Goal: Use online tool/utility: Utilize a website feature to perform a specific function

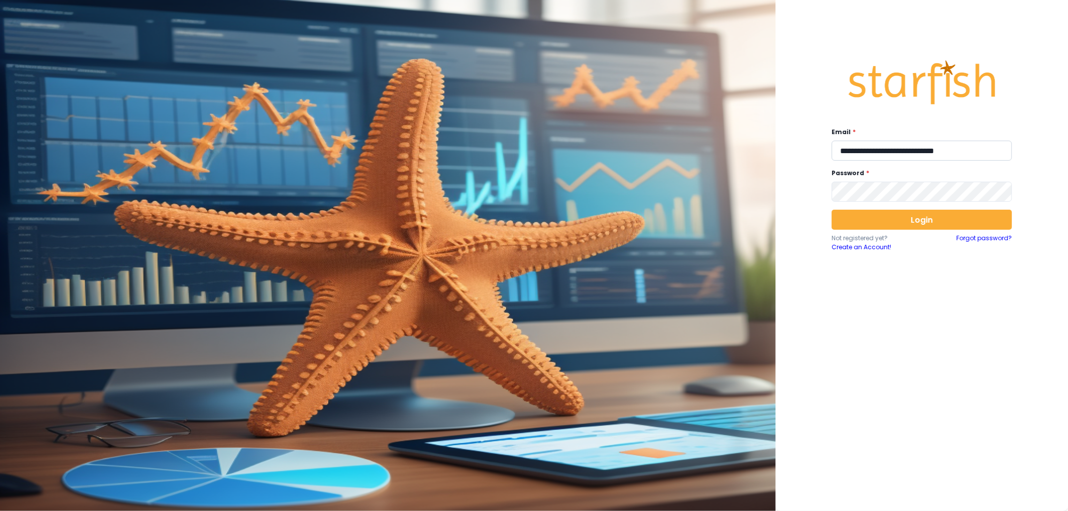
click at [878, 154] on input "**********" at bounding box center [921, 151] width 180 height 20
type input "**********"
click at [912, 228] on button "Login" at bounding box center [921, 220] width 180 height 20
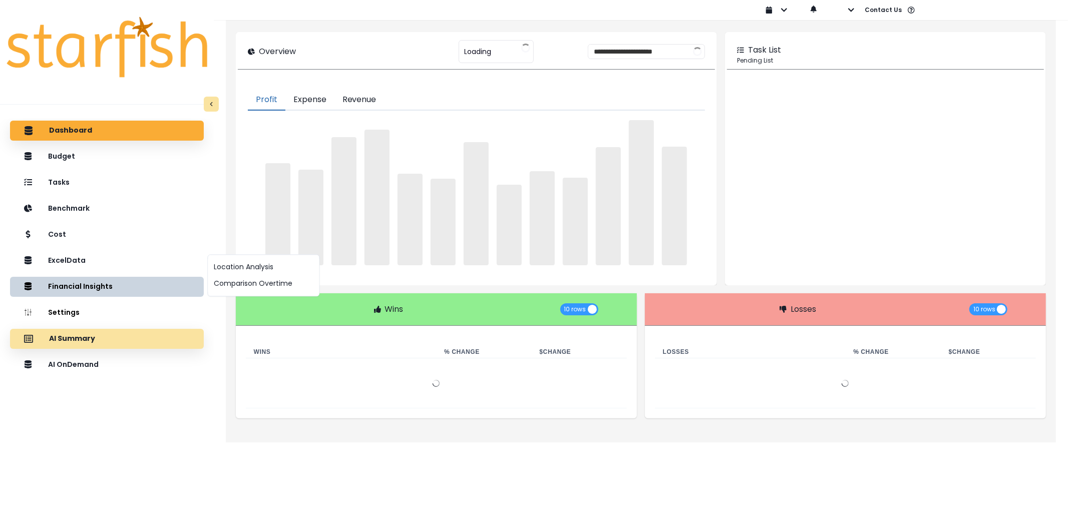
type input "********"
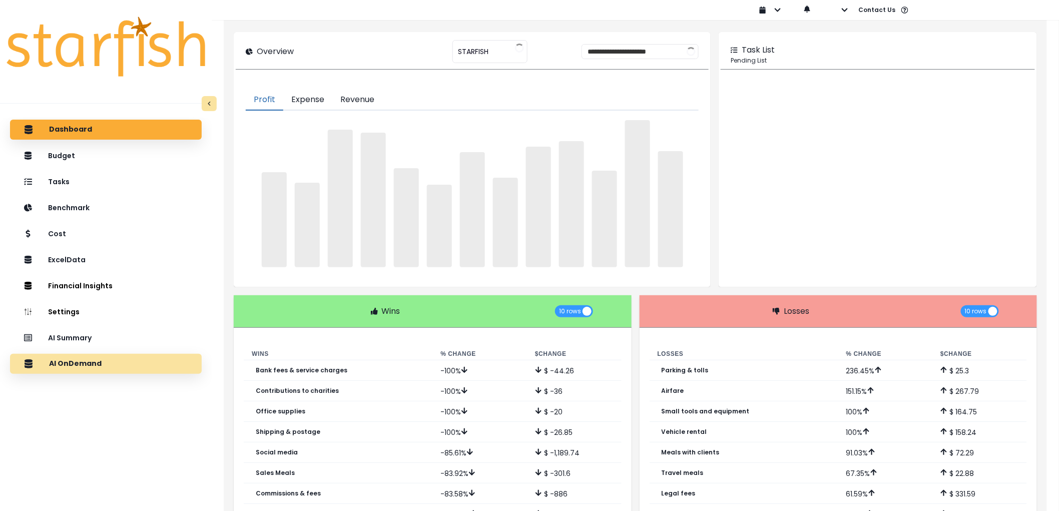
click at [97, 360] on p "AI OnDemand" at bounding box center [75, 363] width 53 height 9
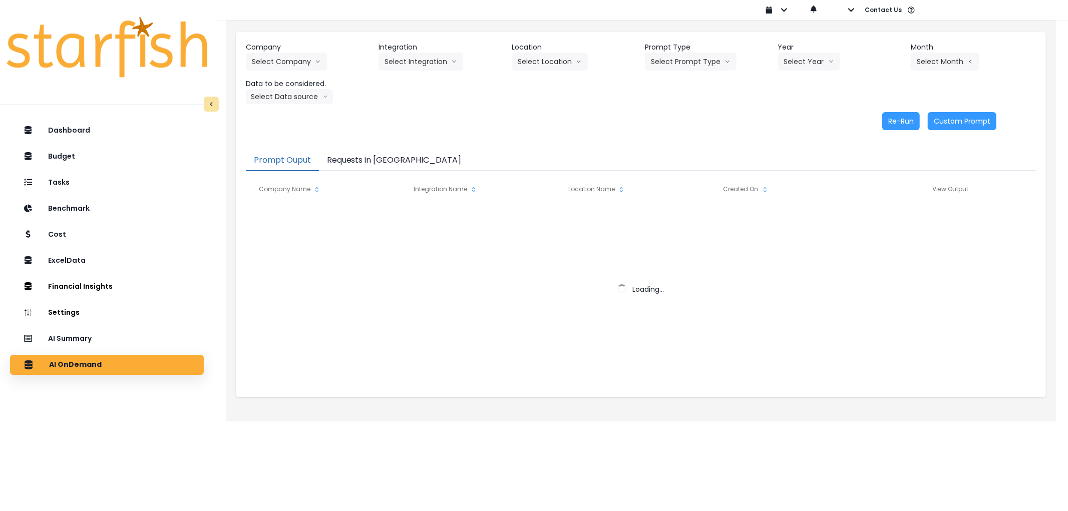
click at [358, 165] on button "Requests in [GEOGRAPHIC_DATA]" at bounding box center [394, 160] width 151 height 21
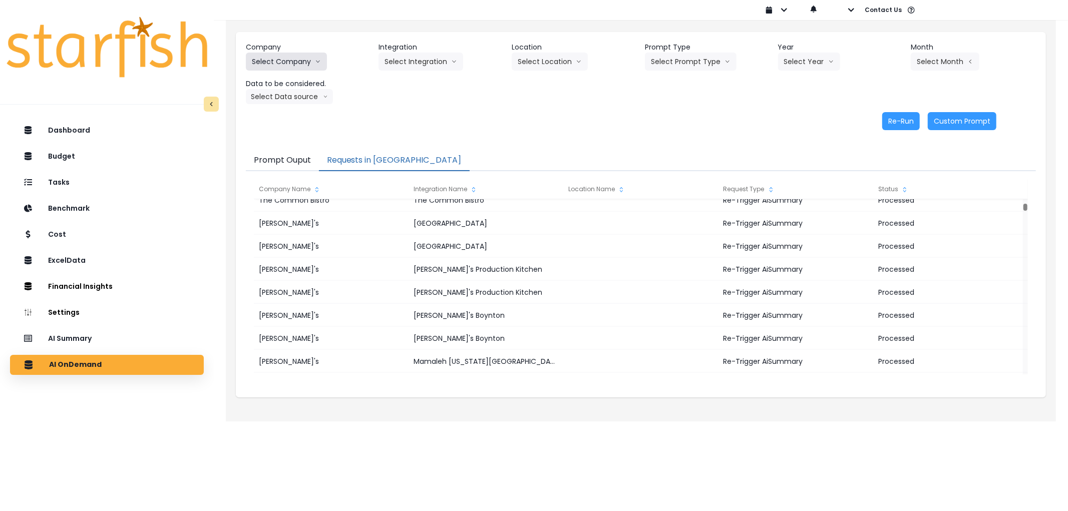
click at [288, 62] on button "Select Company" at bounding box center [286, 62] width 81 height 18
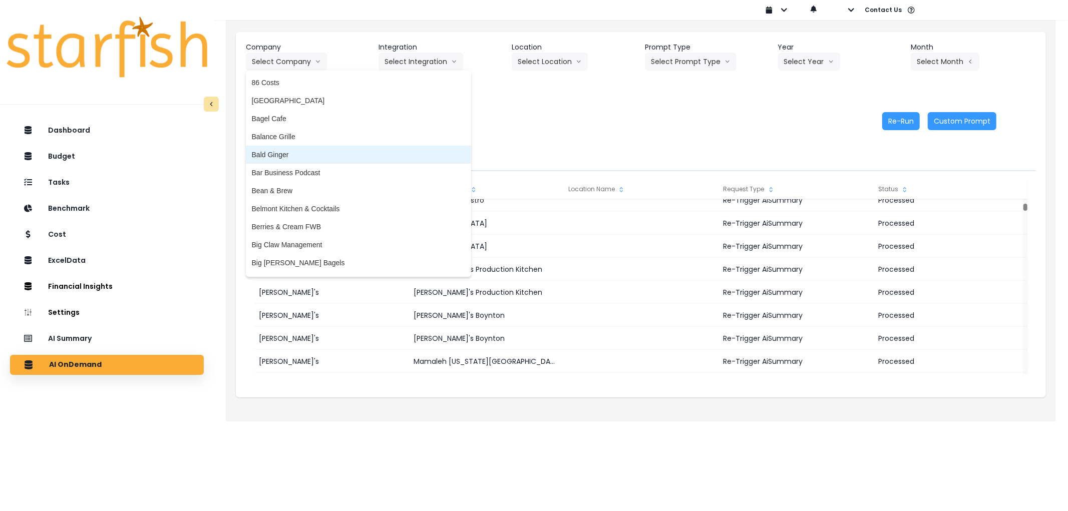
click at [295, 154] on span "Bald Ginger" at bounding box center [358, 155] width 213 height 10
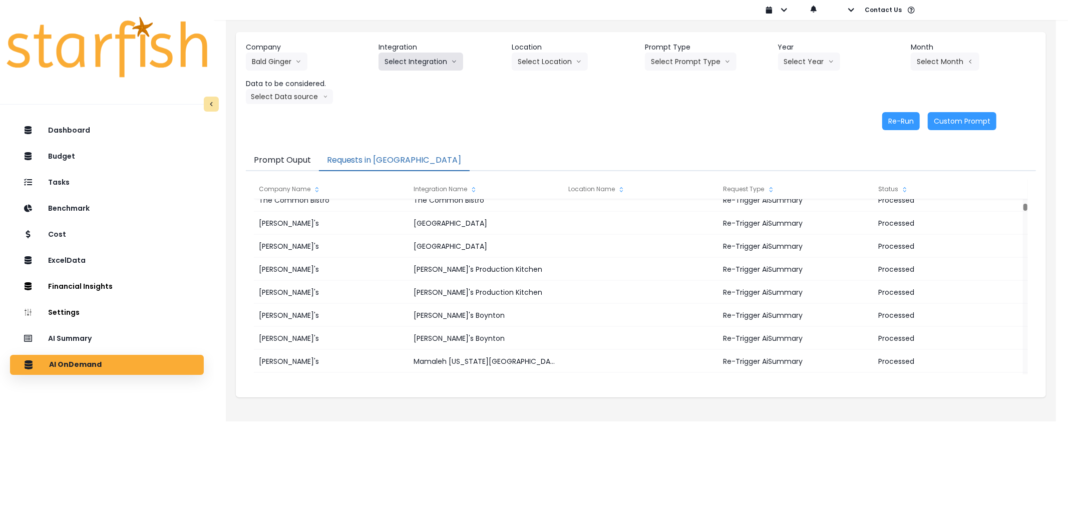
click at [413, 69] on button "Select Integration" at bounding box center [420, 62] width 85 height 18
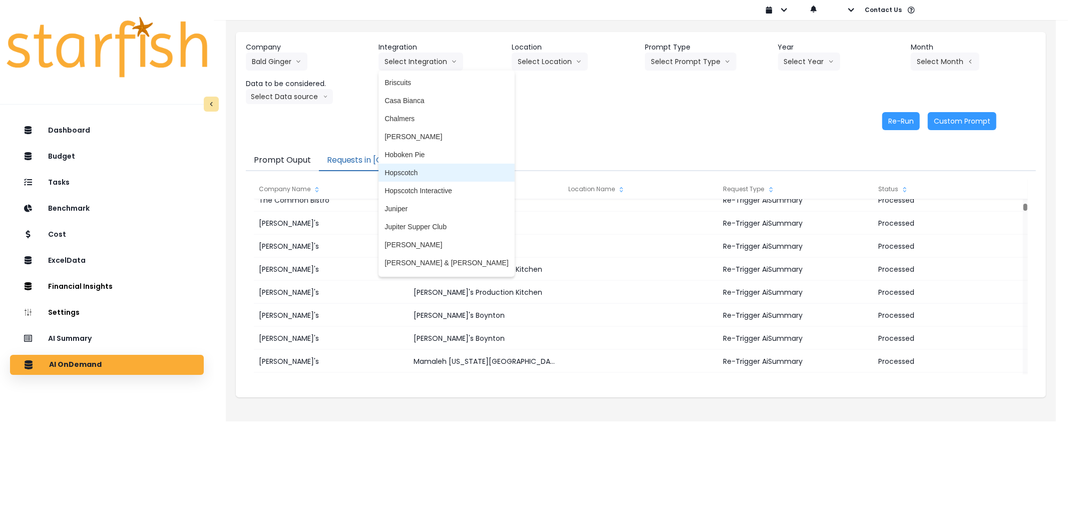
click at [407, 179] on li "Hopscotch" at bounding box center [446, 173] width 136 height 18
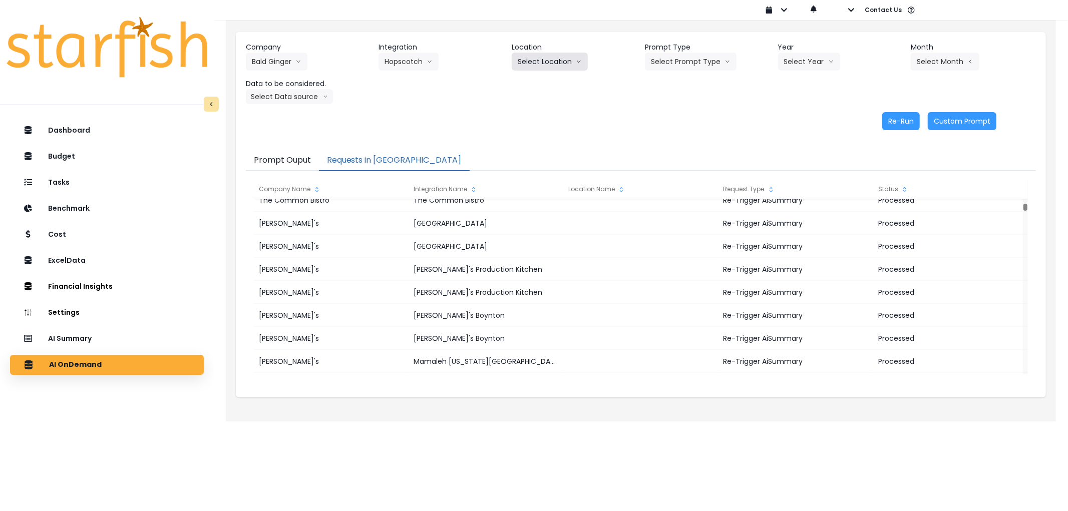
click at [533, 67] on button "Select Location" at bounding box center [550, 62] width 76 height 18
click at [674, 61] on button "Select Prompt Type" at bounding box center [691, 62] width 92 height 18
click at [667, 125] on li "Error Task" at bounding box center [679, 119] width 69 height 18
click at [803, 64] on button "Select Year" at bounding box center [809, 62] width 62 height 18
click at [795, 110] on li "2025" at bounding box center [792, 119] width 28 height 18
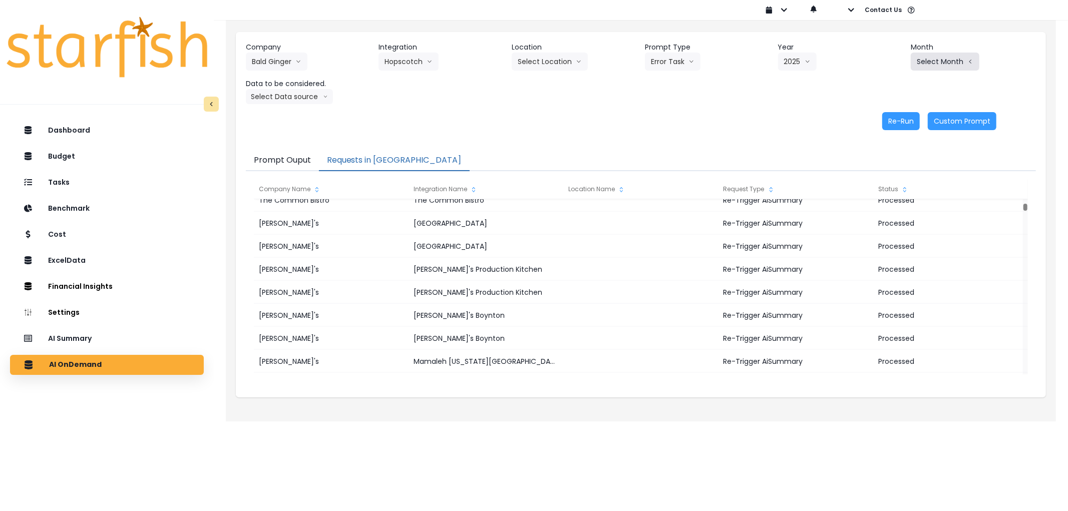
click at [928, 64] on button "Select Month" at bounding box center [945, 62] width 69 height 18
click at [890, 168] on span "July" at bounding box center [895, 173] width 20 height 10
click at [291, 99] on button "Select Data source" at bounding box center [289, 96] width 87 height 15
click at [289, 121] on li "Comparison overtime" at bounding box center [285, 116] width 79 height 18
click at [899, 121] on button "Re-Run" at bounding box center [901, 121] width 38 height 18
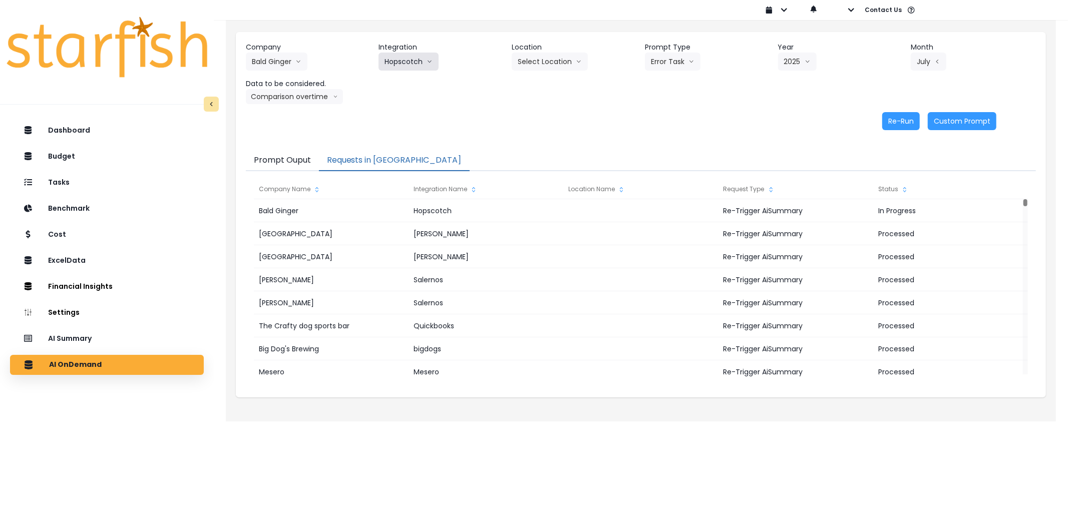
click at [412, 67] on button "Hopscotch" at bounding box center [408, 62] width 60 height 18
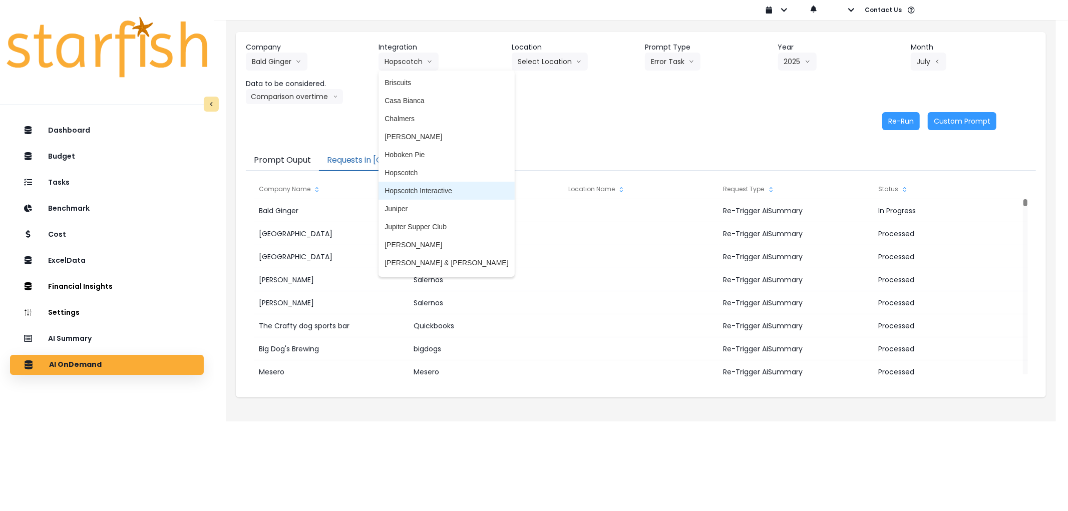
click at [419, 195] on span "Hopscotch Interactive" at bounding box center [446, 191] width 124 height 10
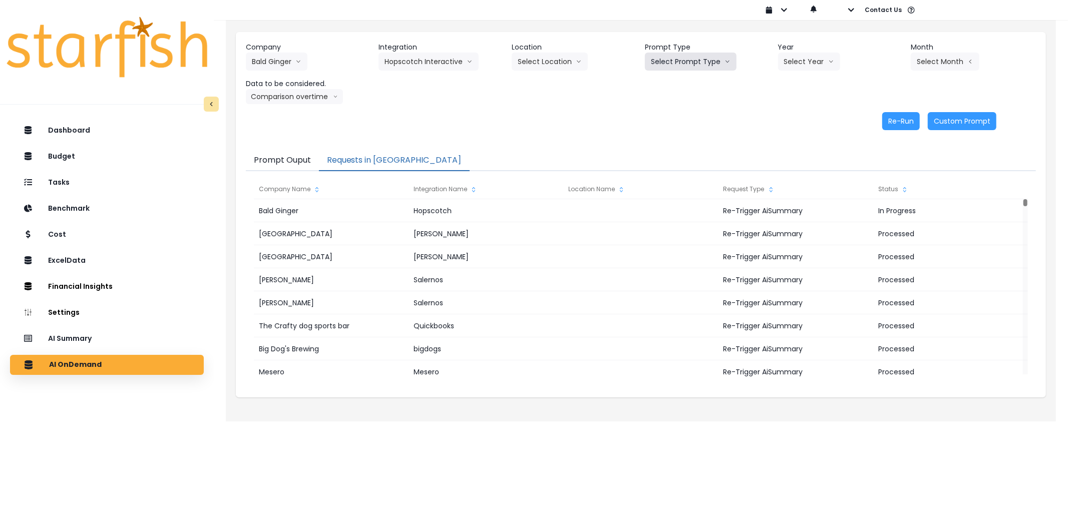
click at [695, 70] on button "Select Prompt Type" at bounding box center [691, 62] width 92 height 18
click at [686, 114] on span "Error Task" at bounding box center [679, 119] width 57 height 10
click at [822, 59] on button "Select Year" at bounding box center [809, 62] width 62 height 18
click at [792, 117] on span "2025" at bounding box center [792, 119] width 16 height 10
click at [944, 59] on button "Select Month" at bounding box center [945, 62] width 69 height 18
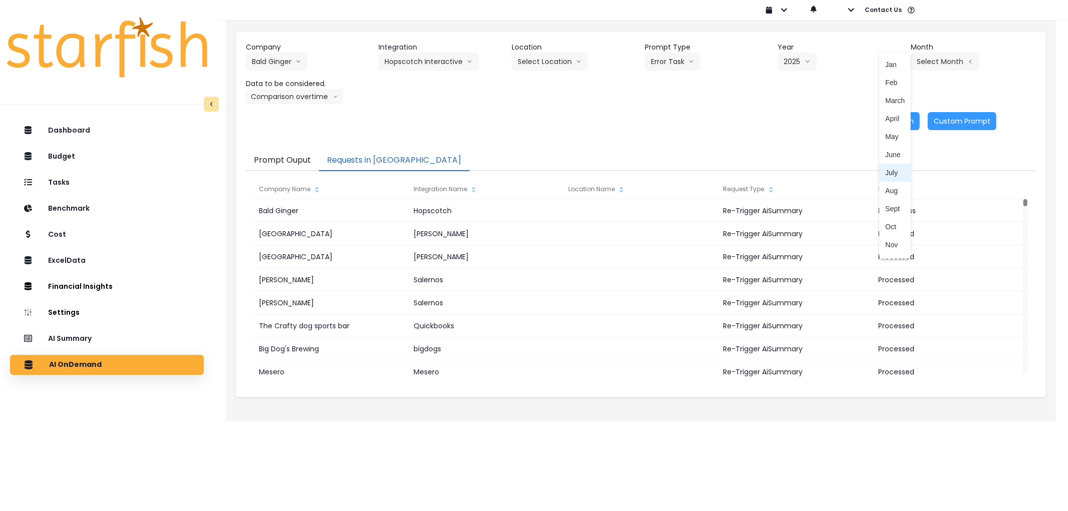
click at [890, 164] on li "July" at bounding box center [895, 173] width 32 height 18
click at [897, 118] on button "Re-Run" at bounding box center [901, 121] width 38 height 18
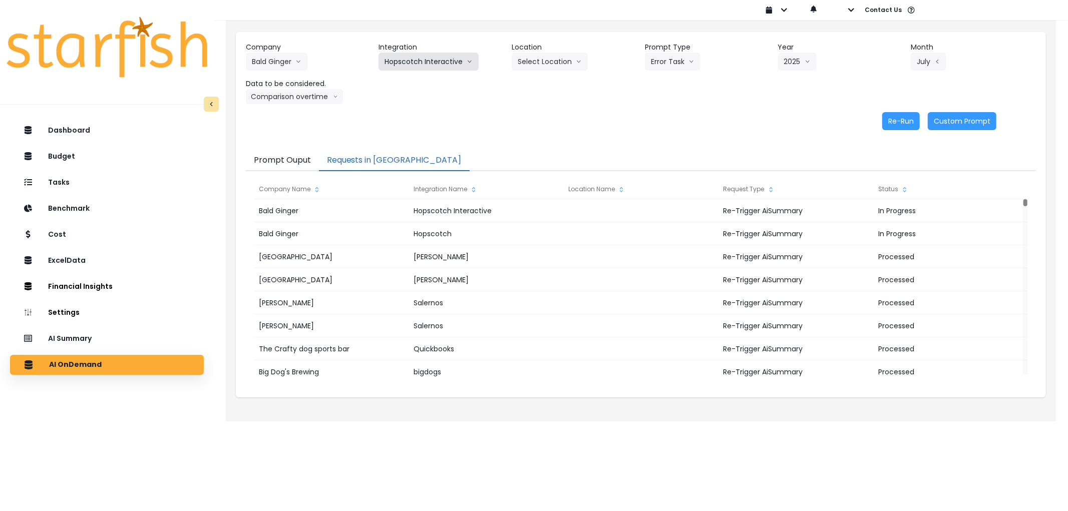
click at [426, 62] on button "Hopscotch Interactive" at bounding box center [428, 62] width 100 height 18
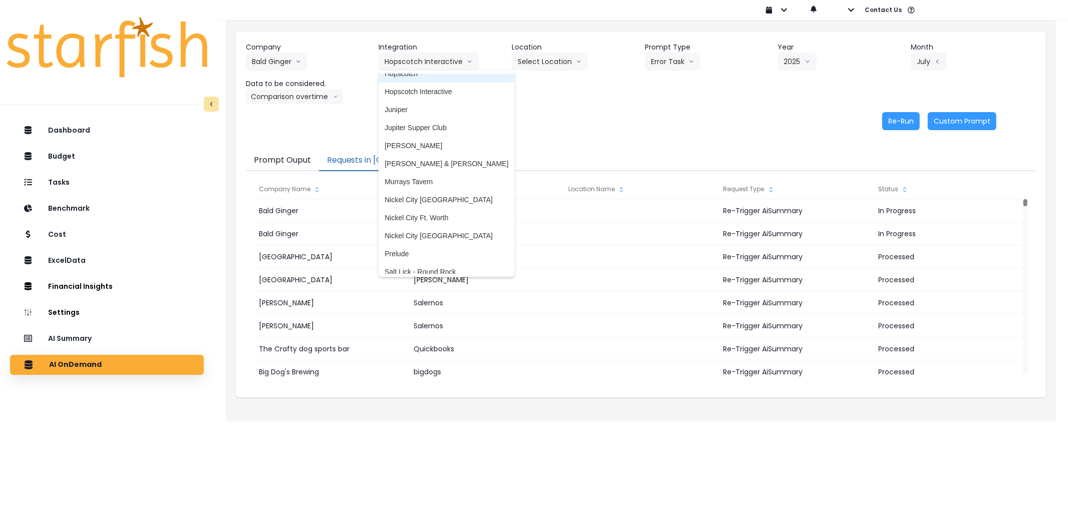
scroll to position [111, 0]
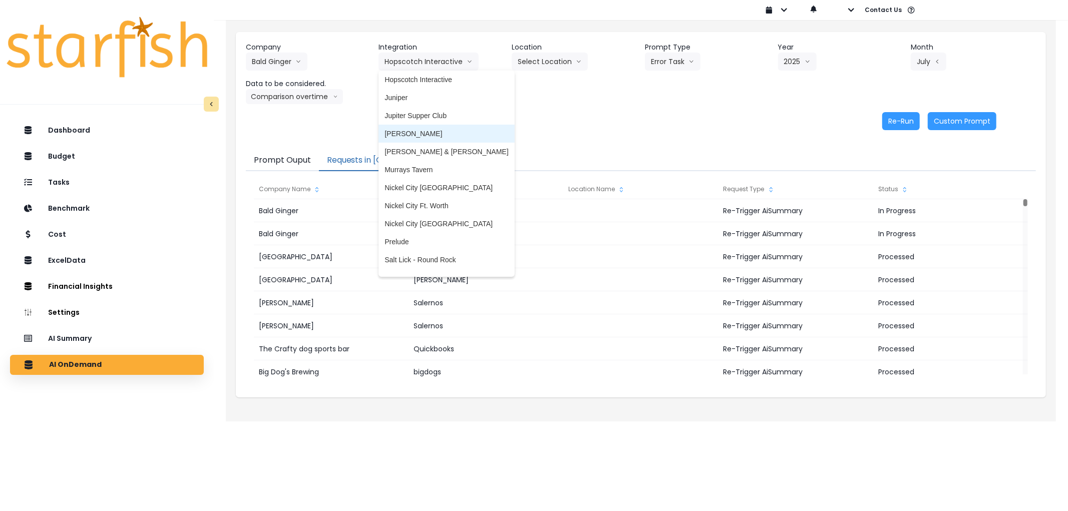
click at [427, 135] on span "[PERSON_NAME]" at bounding box center [446, 134] width 124 height 10
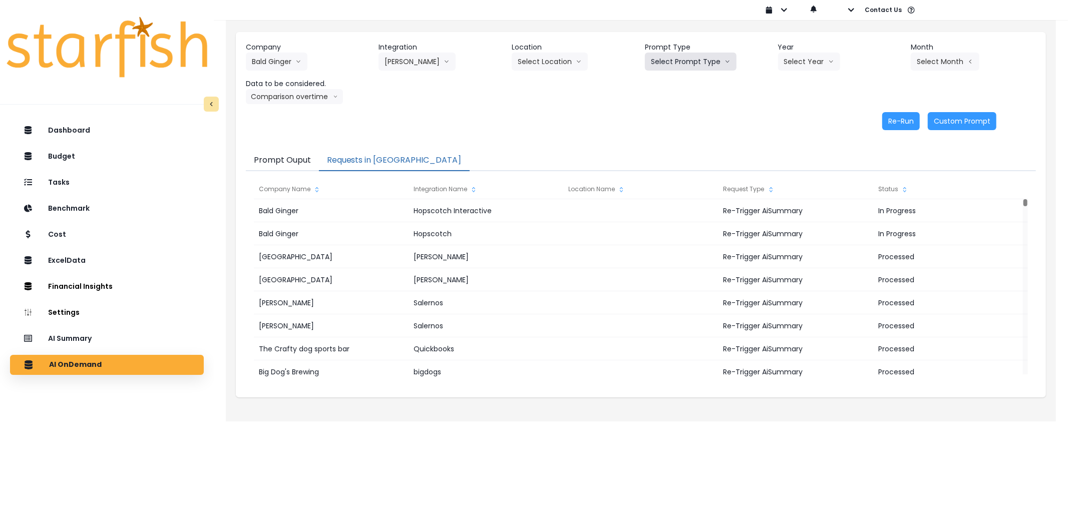
click at [665, 66] on button "Select Prompt Type" at bounding box center [691, 62] width 92 height 18
click at [674, 125] on li "Error Task" at bounding box center [679, 119] width 69 height 18
click at [812, 62] on button "Select Year" at bounding box center [809, 62] width 62 height 18
click at [798, 116] on span "2025" at bounding box center [792, 119] width 16 height 10
click at [939, 62] on button "Select Month" at bounding box center [945, 62] width 69 height 18
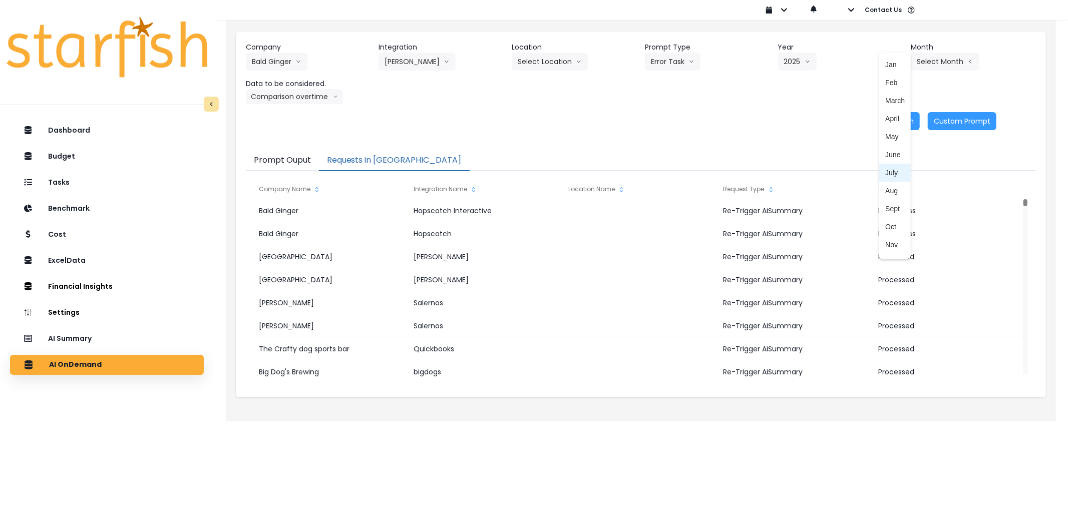
click at [889, 168] on span "July" at bounding box center [895, 173] width 20 height 10
click at [898, 122] on button "Re-Run" at bounding box center [901, 121] width 38 height 18
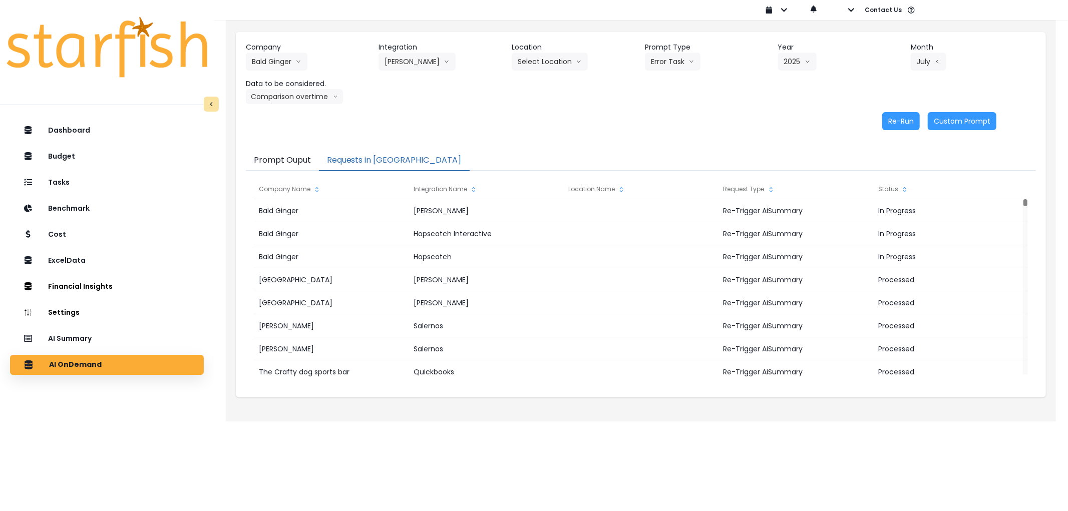
click at [746, 407] on html "Dashboard Budget Tasks Benchmark Cost ExcelData Financial Insights Location Ana…" at bounding box center [534, 203] width 1068 height 407
click at [675, 407] on html "Dashboard Budget Tasks Benchmark Cost ExcelData Financial Insights Location Ana…" at bounding box center [534, 203] width 1068 height 407
